Goal: Transaction & Acquisition: Purchase product/service

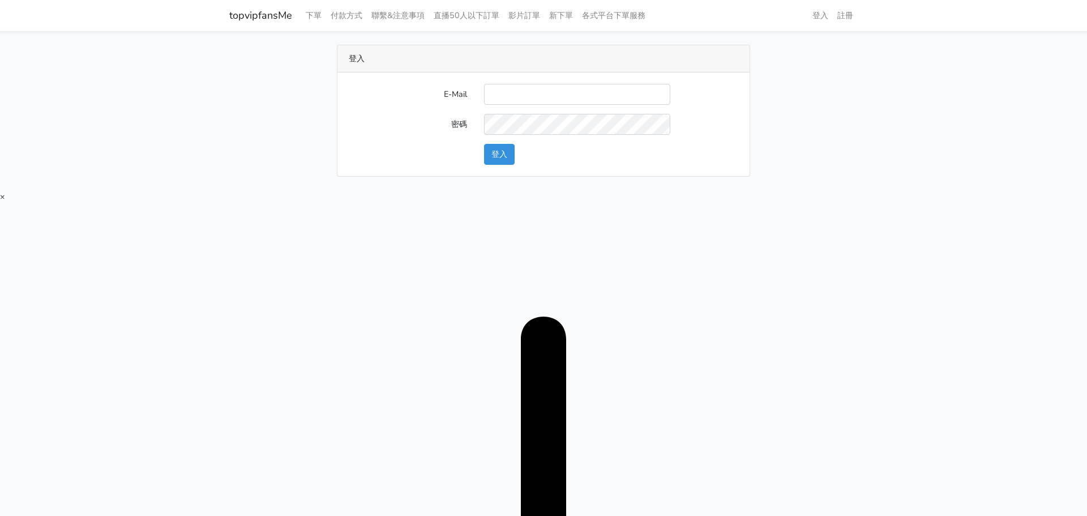
click at [528, 83] on div "E-Mail 密碼 登入" at bounding box center [543, 124] width 412 height 104
click at [562, 94] on input "E-Mail" at bounding box center [577, 94] width 186 height 21
type input "twtop123@uahoo.com.tw"
click at [507, 148] on button "登入" at bounding box center [499, 154] width 31 height 21
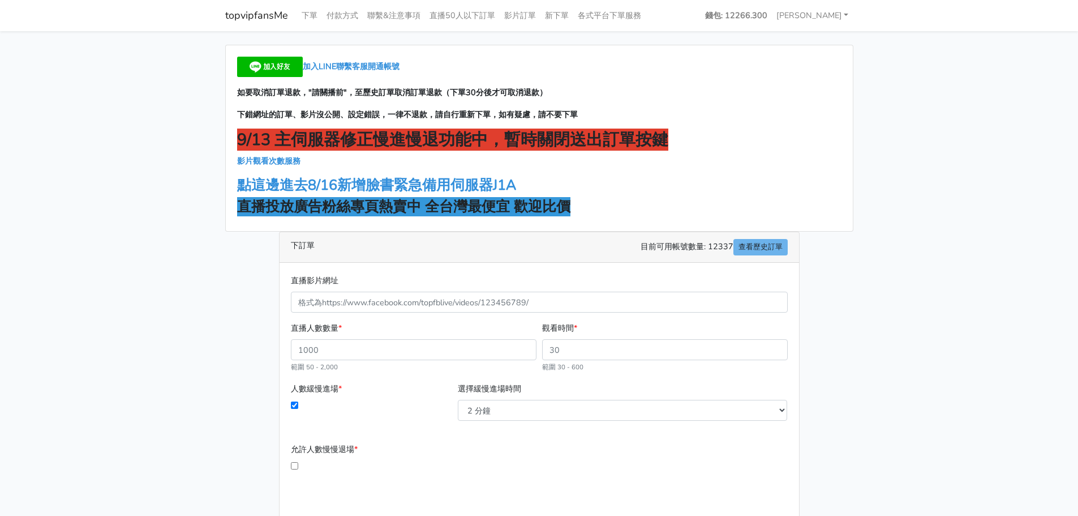
click at [330, 199] on strong "直播投放廣告粉絲專頁熱賣中 全台灣最便宜 歡迎比價" at bounding box center [403, 206] width 333 height 19
click at [331, 191] on strong "點這邊進去8/16新增臉書緊急備用伺服器J1A" at bounding box center [376, 184] width 279 height 19
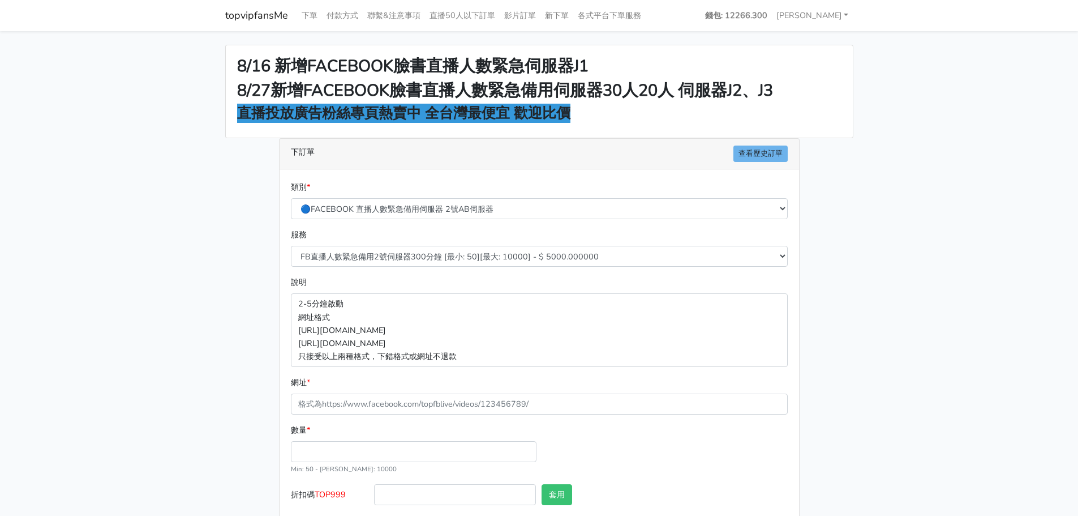
click at [160, 218] on main "8/16 新增FACEBOOK臉書直播人數緊急伺服器J1 8/27新增FACEBOOK臉書直播人數緊急備用伺服器30人20人 伺服器J2、J3 直播投放廣告粉…" at bounding box center [539, 304] width 1078 height 546
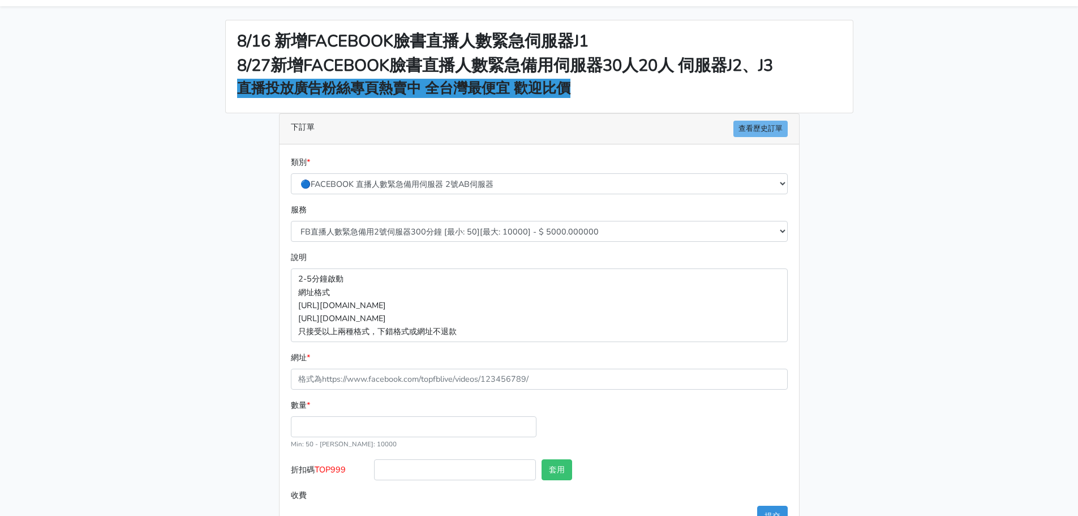
scroll to position [61, 0]
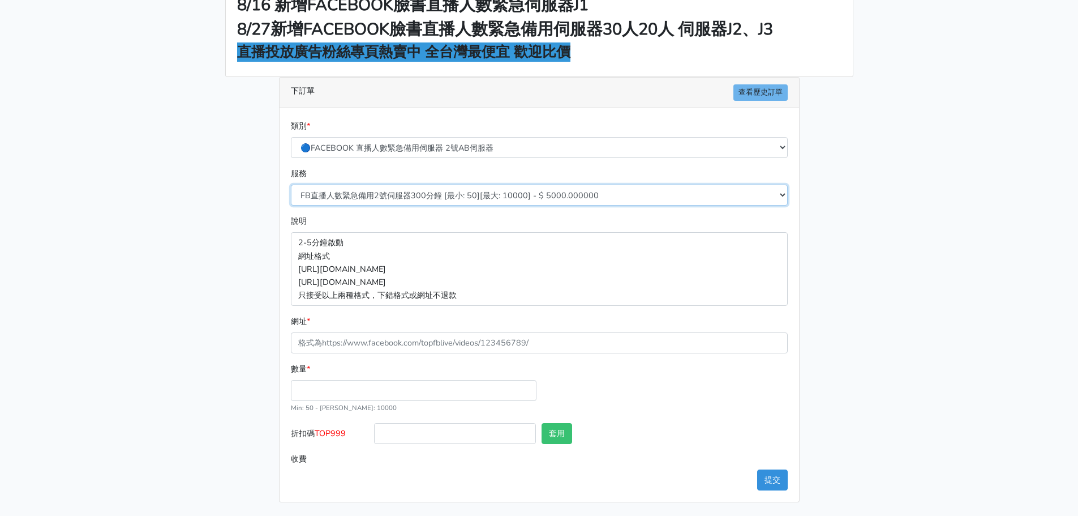
click at [341, 195] on select "FB直播人數緊急備用2號伺服器300分鐘 [最小: 50][最大: 10000] - $ 5000.000000 FB直播人數緊急備用2號伺服器60分鐘 [最…" at bounding box center [539, 195] width 497 height 21
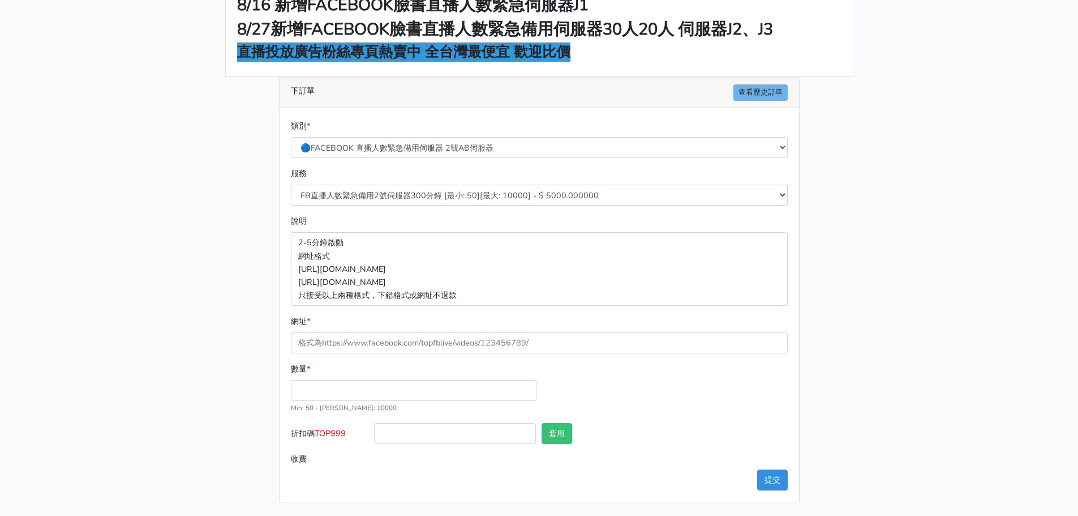
click at [186, 207] on main "8/16 新增FACEBOOK臉書直播人數緊急伺服器J1 8/27新增FACEBOOK臉書直播人數緊急備用伺服器30人20人 伺服器J2、J3 直播投放廣告粉…" at bounding box center [539, 243] width 1078 height 546
